Goal: Task Accomplishment & Management: Use online tool/utility

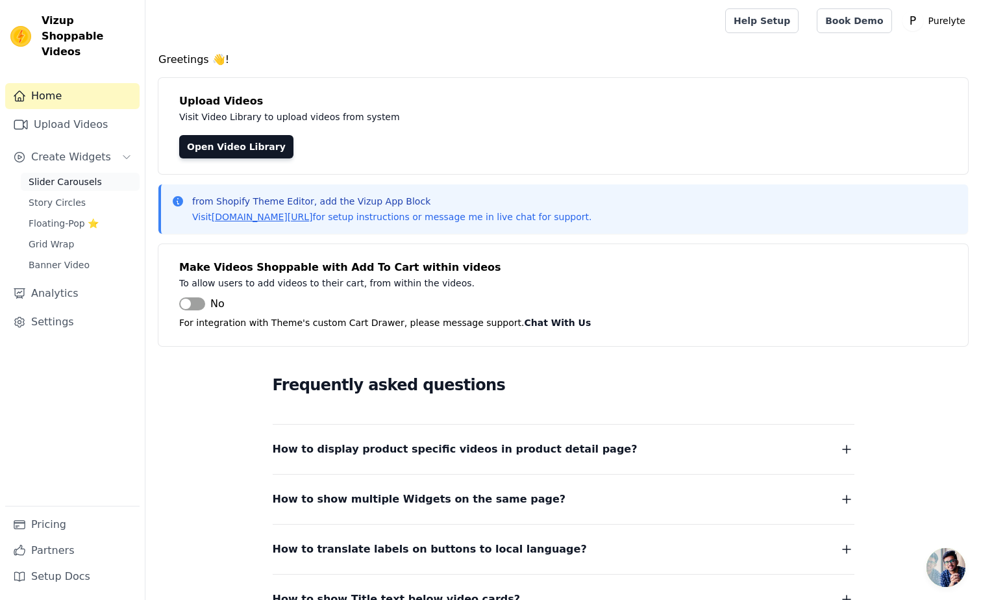
click at [81, 175] on span "Slider Carousels" at bounding box center [65, 181] width 73 height 13
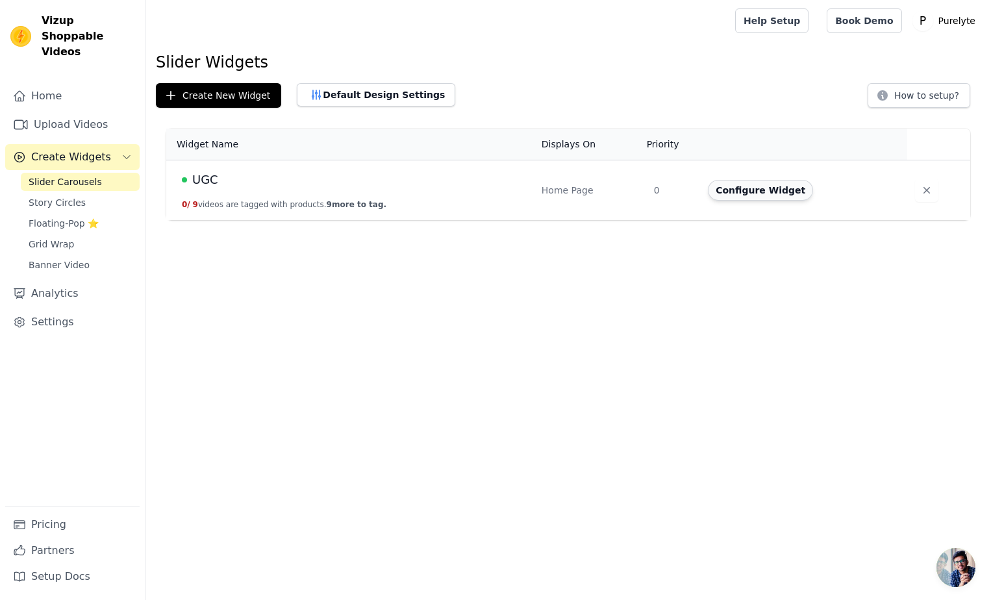
click at [761, 199] on button "Configure Widget" at bounding box center [760, 190] width 105 height 21
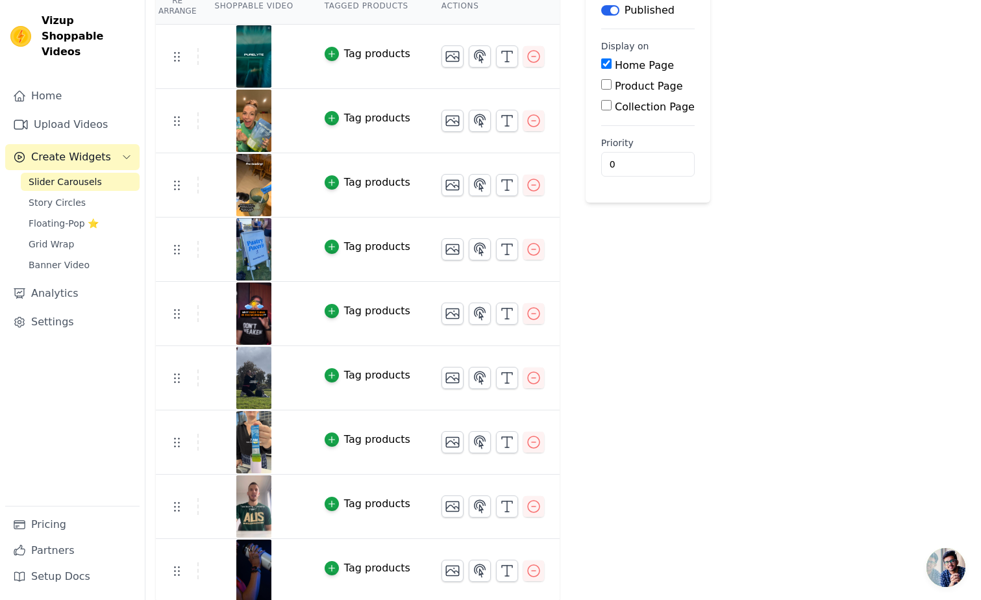
scroll to position [134, 0]
